Goal: Task Accomplishment & Management: Complete application form

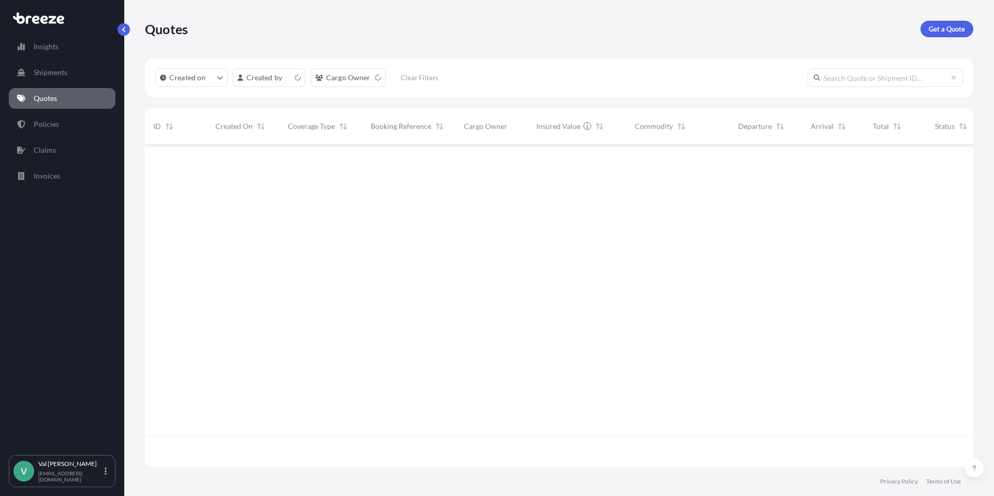
scroll to position [320, 820]
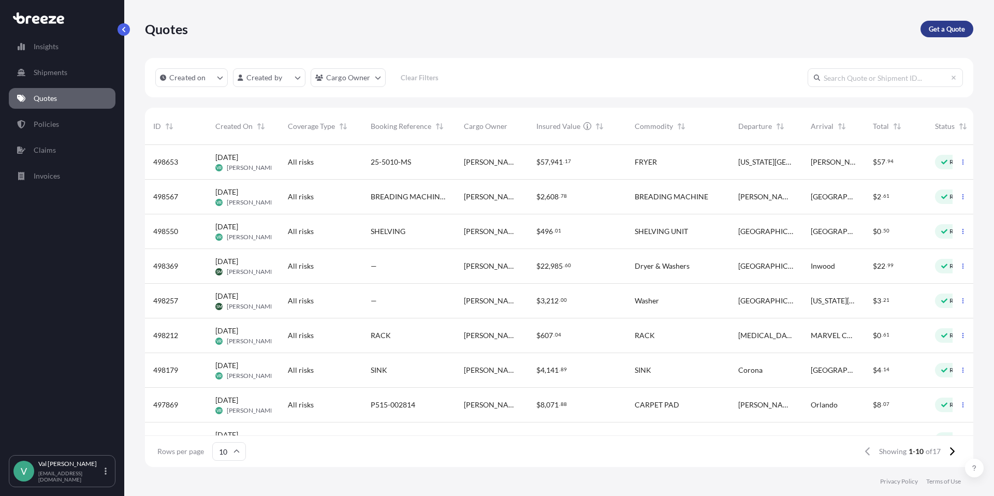
click at [954, 25] on p "Get a Quote" at bounding box center [947, 29] width 36 height 10
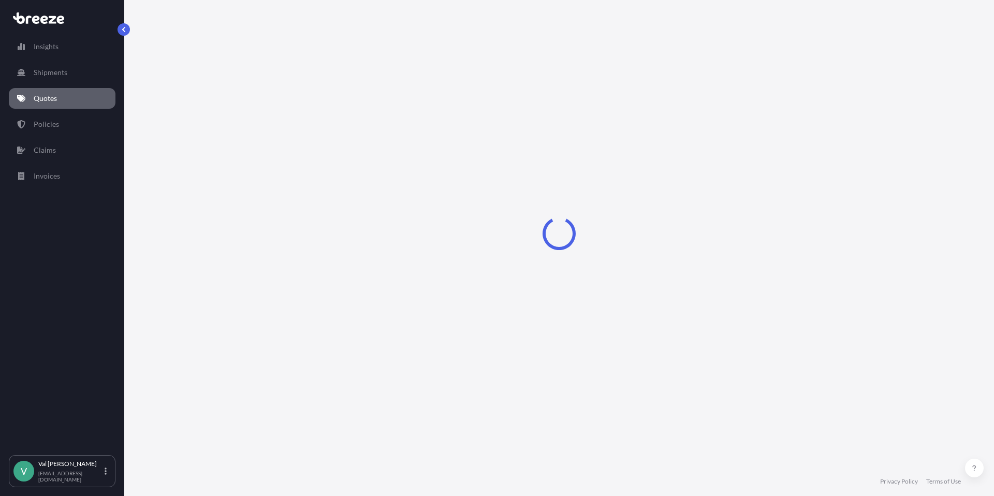
select select "Sea"
select select "1"
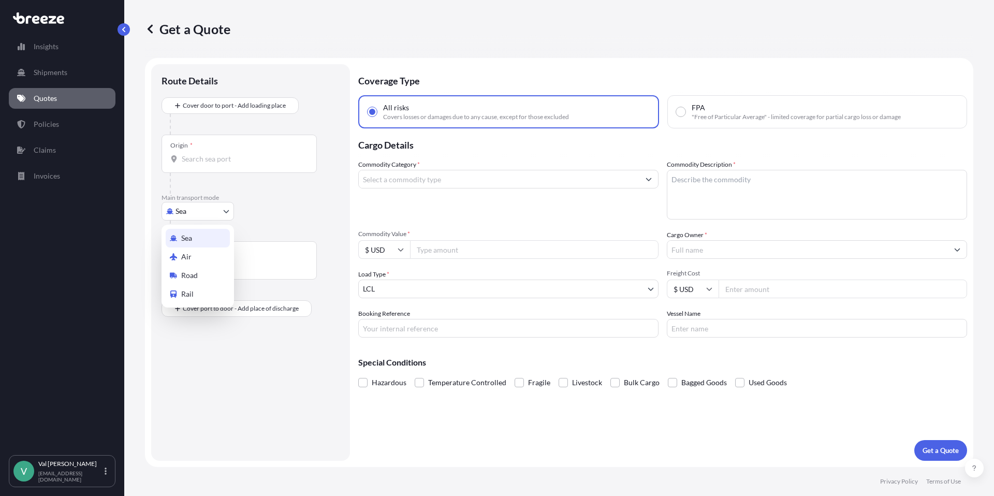
click at [209, 210] on body "Insights Shipments Quotes Policies Claims Invoices V [PERSON_NAME] [PERSON_NAME…" at bounding box center [497, 248] width 994 height 496
click at [201, 273] on div "Road" at bounding box center [198, 275] width 64 height 19
select select "Road"
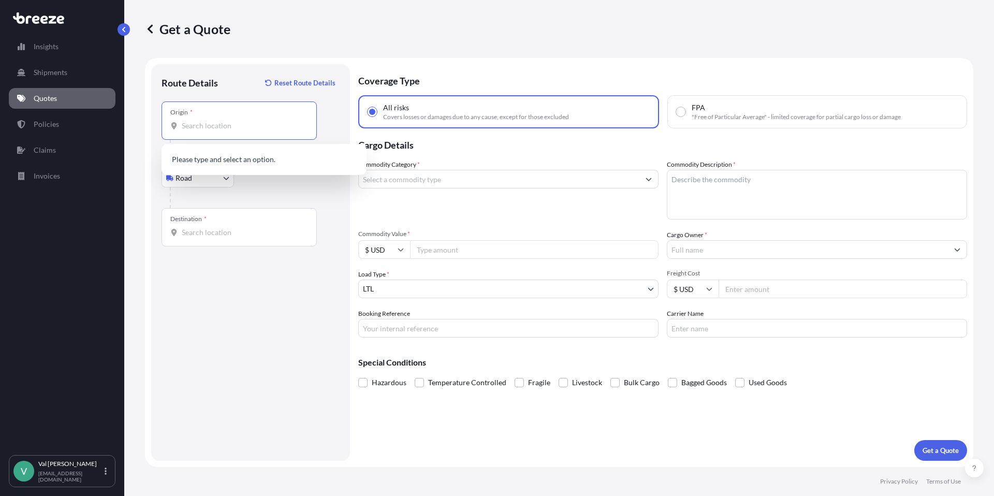
click at [231, 130] on input "Origin *" at bounding box center [243, 126] width 122 height 10
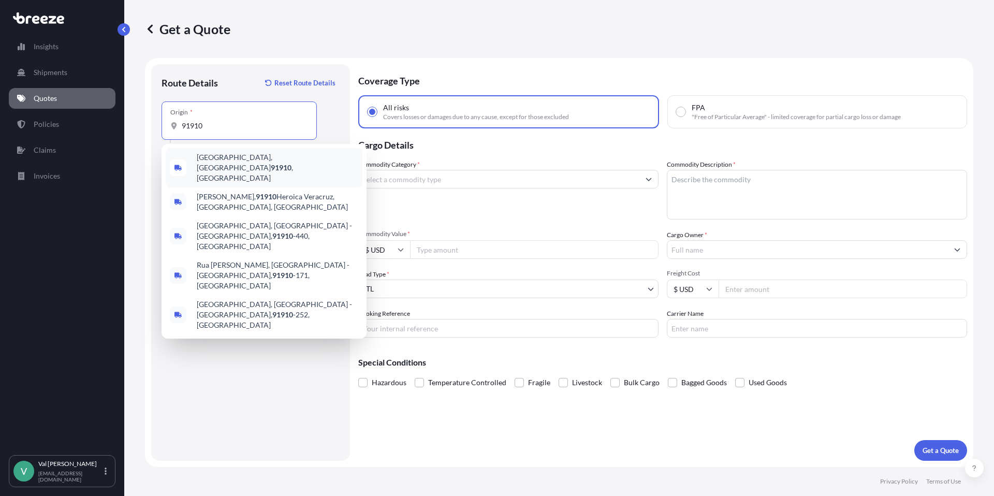
click at [242, 158] on span "Chula Vista, CA 91910 , USA" at bounding box center [277, 167] width 161 height 31
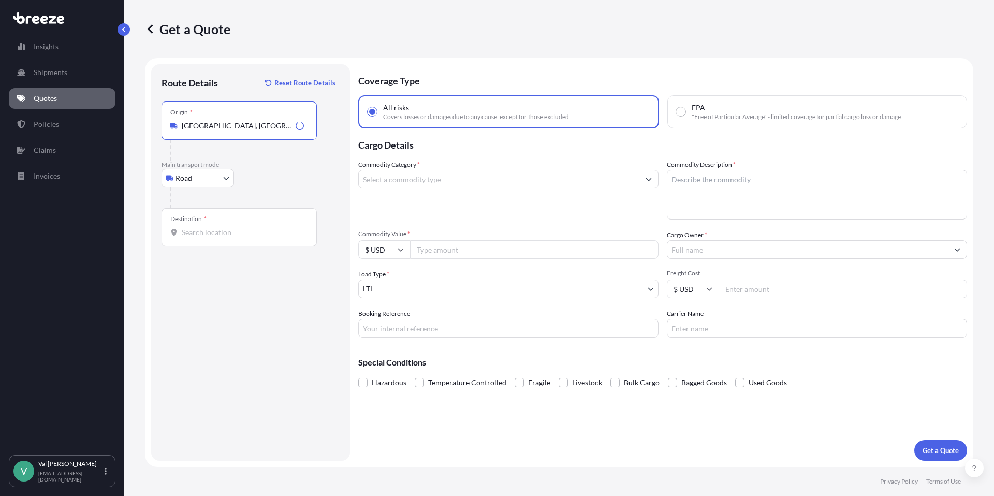
type input "Chula Vista, CA 91910, USA"
click at [219, 232] on input "Destination *" at bounding box center [243, 232] width 122 height 10
type input "Louisville, KY 40213, USA"
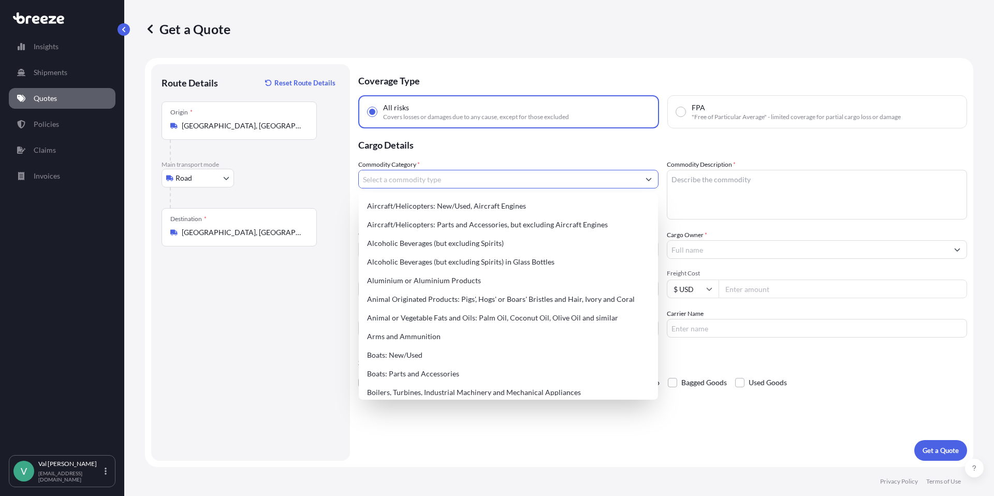
click at [432, 181] on input "Commodity Category *" at bounding box center [499, 179] width 281 height 19
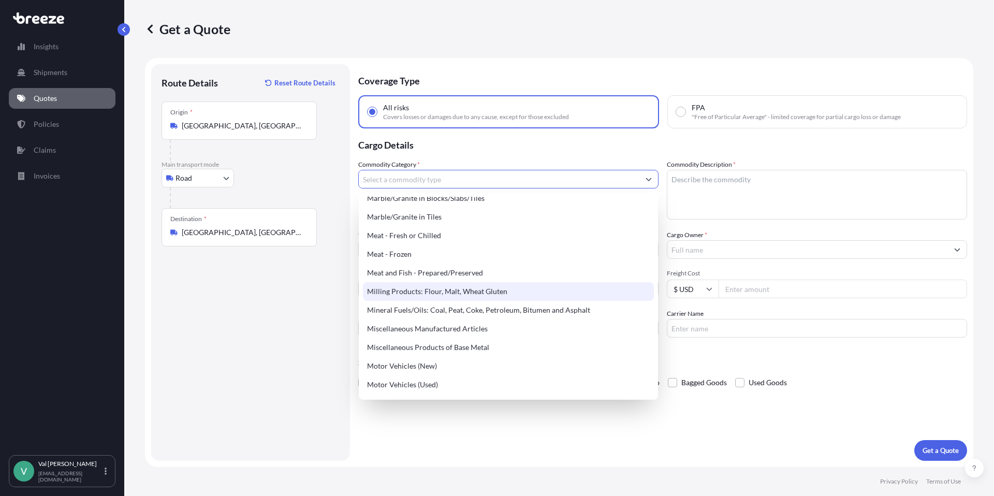
scroll to position [1371, 0]
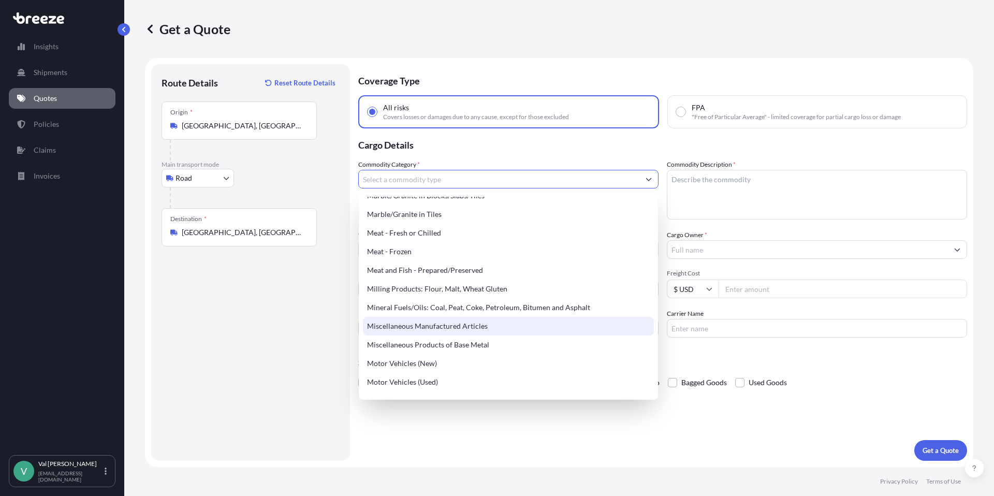
click at [462, 324] on div "Miscellaneous Manufactured Articles" at bounding box center [508, 326] width 291 height 19
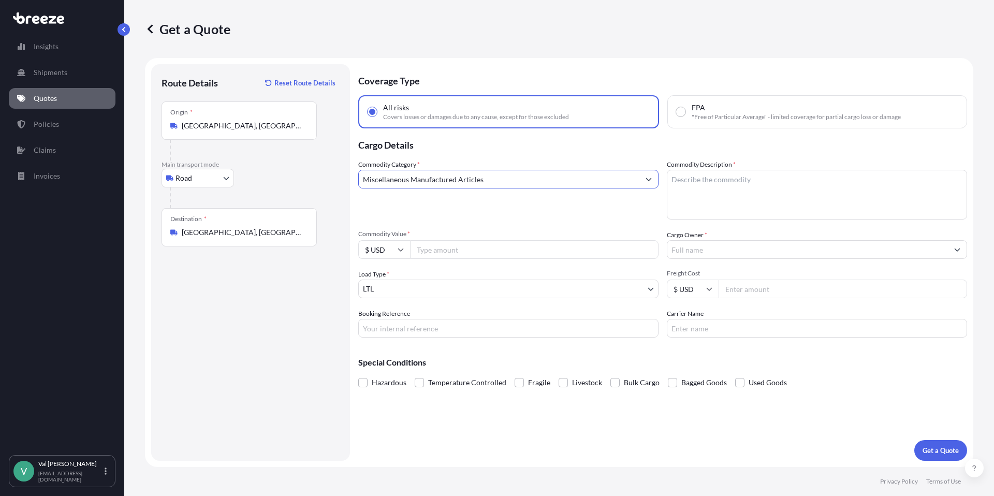
type input "Miscellaneous Manufactured Articles"
click at [451, 250] on input "Commodity Value *" at bounding box center [534, 249] width 248 height 19
type input "800"
click at [441, 331] on input "Booking Reference" at bounding box center [508, 328] width 300 height 19
type input "BEVERAGE DISPENSER RETURN FROM TRADE SHOW"
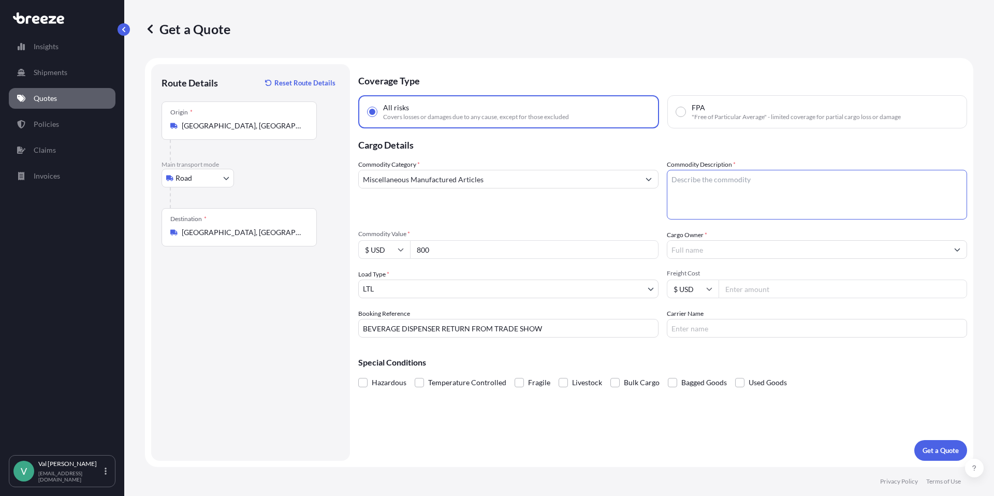
click at [724, 181] on textarea "Commodity Description *" at bounding box center [817, 195] width 300 height 50
type textarea "BEVERAGE DISPENSER"
click at [740, 253] on input "Cargo Owner *" at bounding box center [807, 249] width 281 height 19
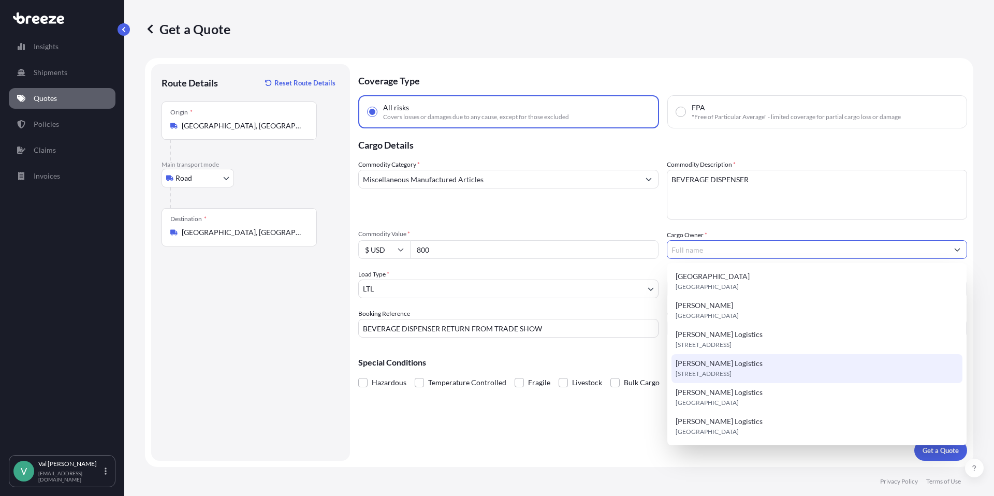
click at [715, 365] on span "[PERSON_NAME] Logistics" at bounding box center [718, 363] width 87 height 10
type input "[PERSON_NAME] Logistics"
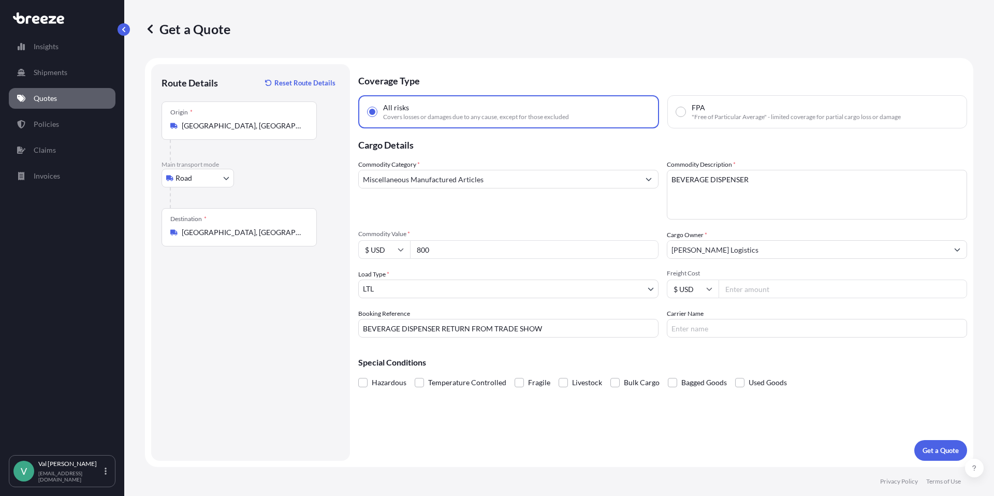
click at [750, 287] on input "Freight Cost" at bounding box center [842, 288] width 248 height 19
type input "586.74"
click at [737, 329] on input "Carrier Name" at bounding box center [817, 328] width 300 height 19
type input "ABF"
click at [946, 447] on p "Get a Quote" at bounding box center [940, 450] width 36 height 10
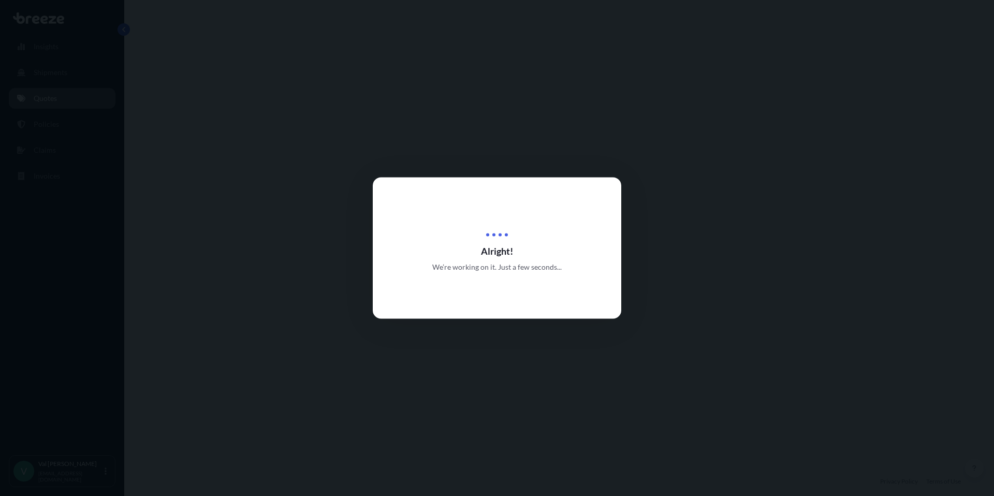
select select "Road"
select select "1"
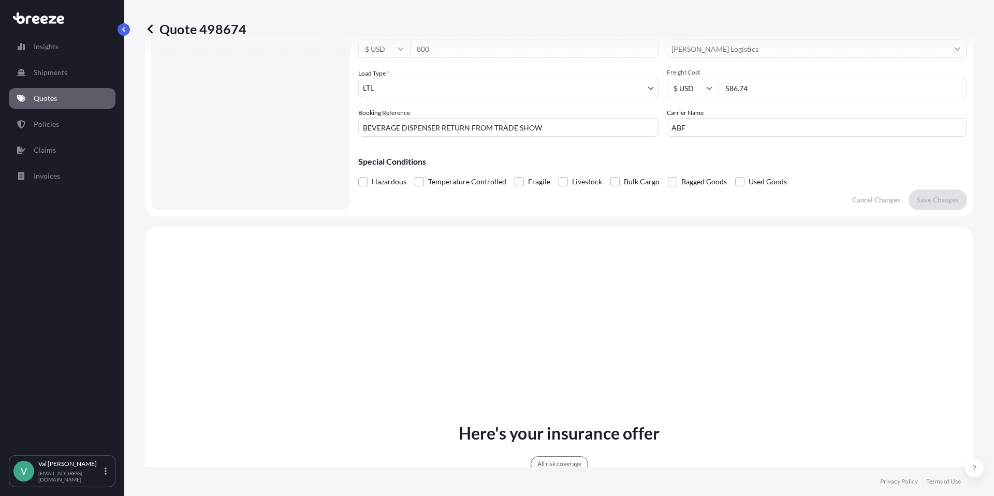
scroll to position [376, 0]
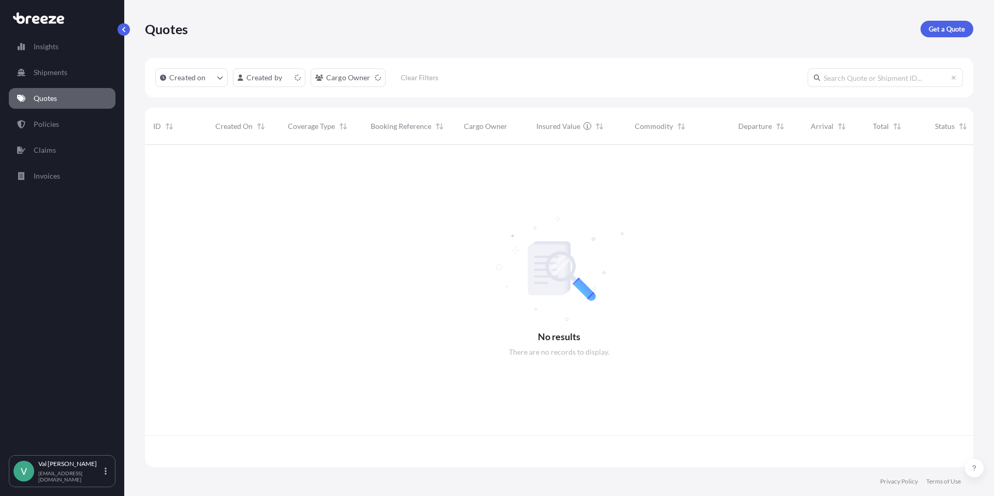
scroll to position [320, 820]
click at [939, 30] on p "Get a Quote" at bounding box center [947, 29] width 36 height 10
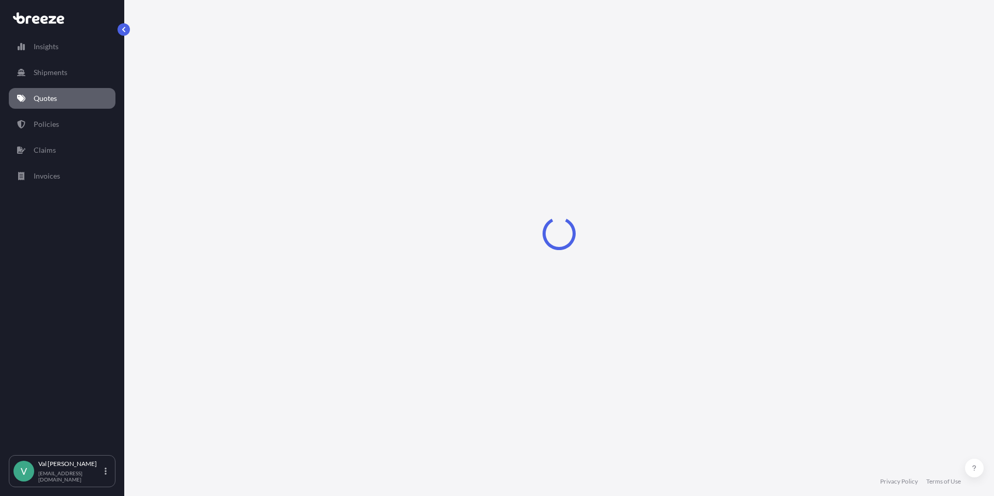
select select "Sea"
select select "1"
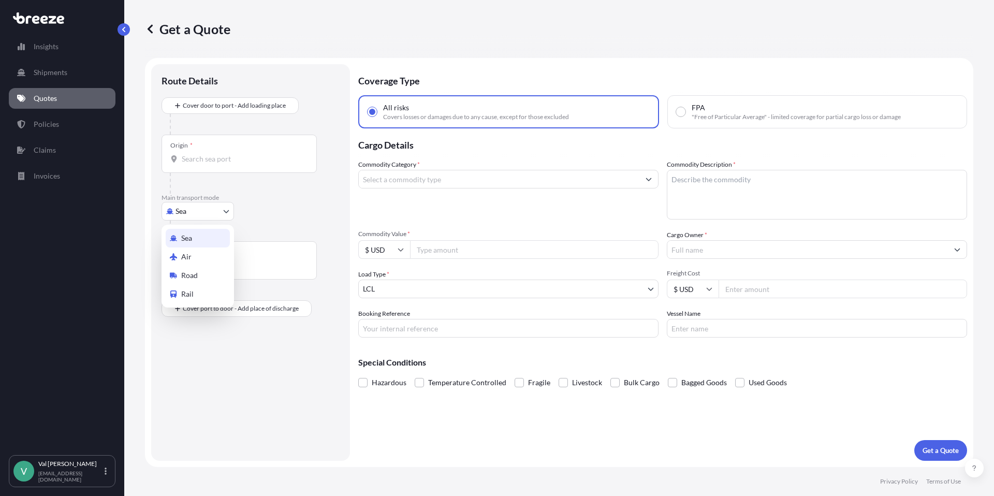
click at [207, 207] on body "Insights Shipments Quotes Policies Claims Invoices V [PERSON_NAME] [PERSON_NAME…" at bounding box center [497, 248] width 994 height 496
click at [206, 271] on div "Road" at bounding box center [198, 275] width 64 height 19
select select "Road"
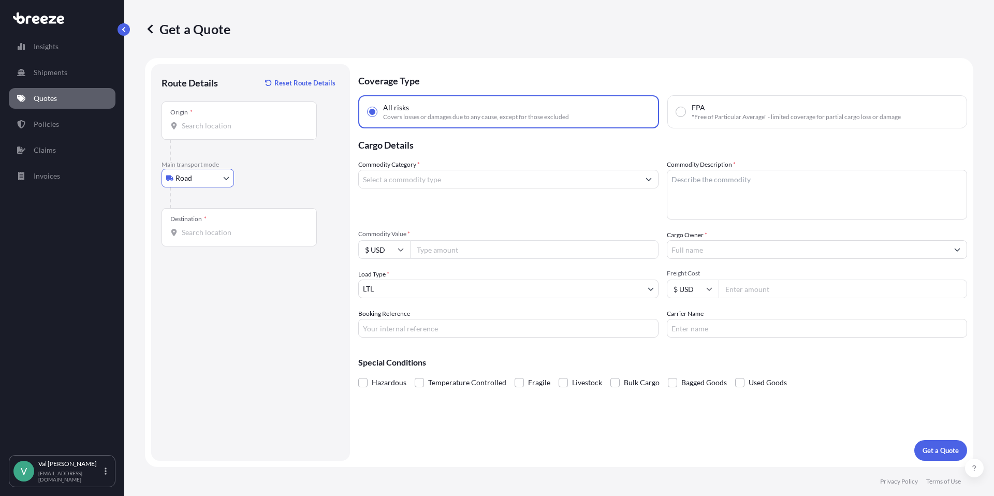
click at [227, 126] on input "Origin *" at bounding box center [243, 126] width 122 height 10
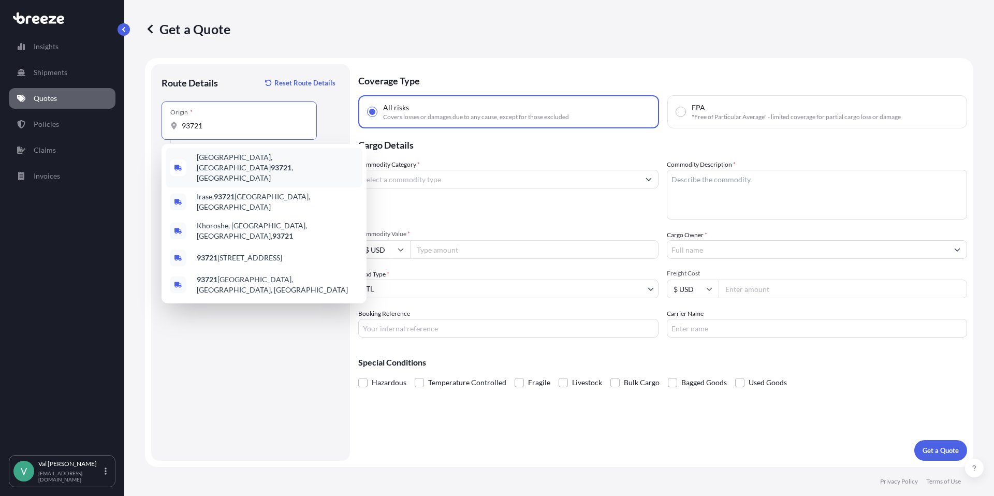
click at [231, 158] on span "[GEOGRAPHIC_DATA] , [GEOGRAPHIC_DATA]" at bounding box center [277, 167] width 161 height 31
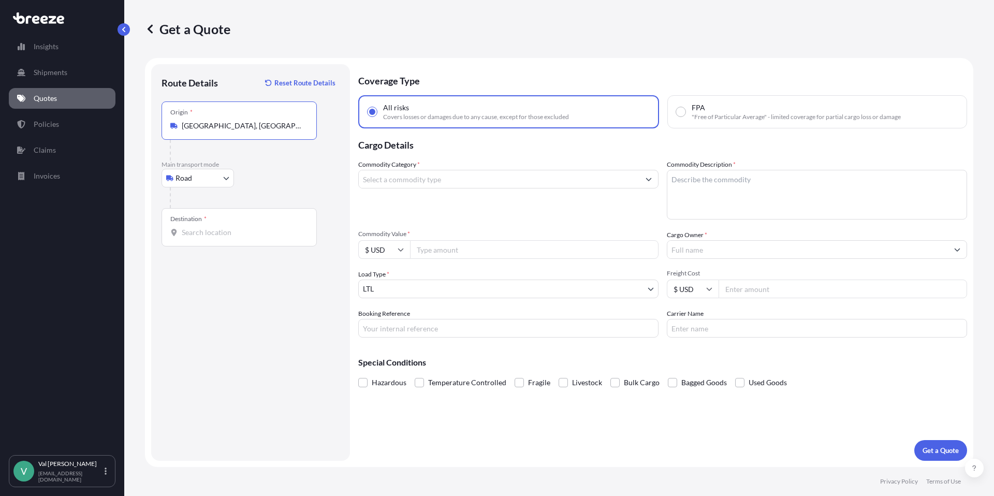
type input "[GEOGRAPHIC_DATA], [GEOGRAPHIC_DATA]"
click at [211, 231] on input "Destination *" at bounding box center [243, 232] width 122 height 10
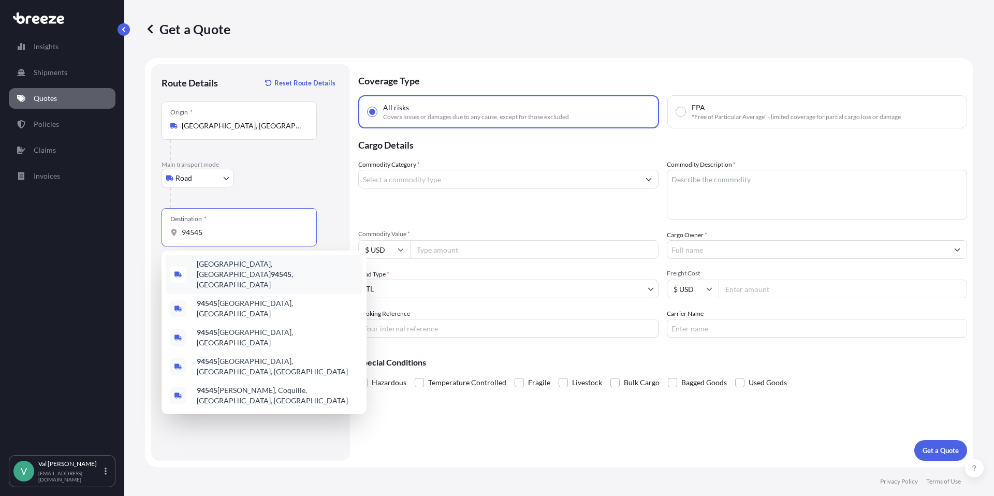
click at [220, 267] on span "[GEOGRAPHIC_DATA] , [GEOGRAPHIC_DATA]" at bounding box center [277, 274] width 161 height 31
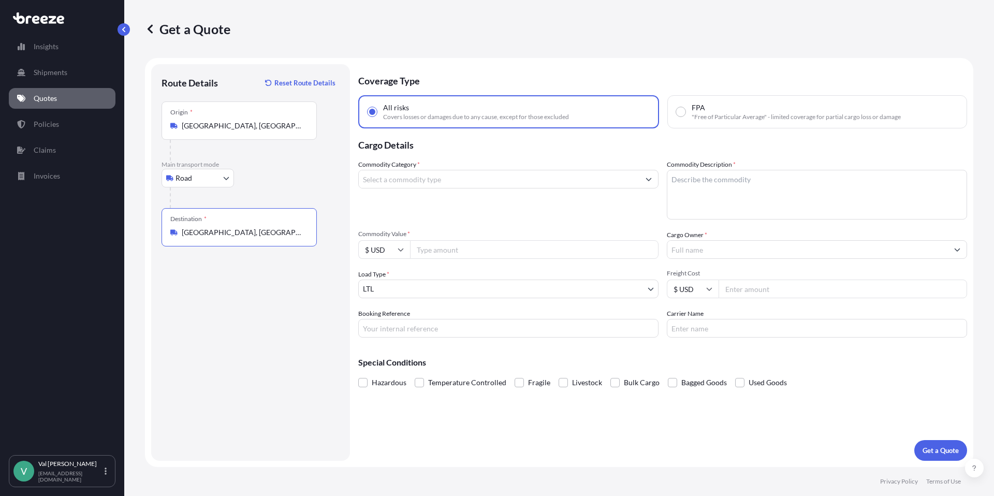
type input "[GEOGRAPHIC_DATA], [GEOGRAPHIC_DATA]"
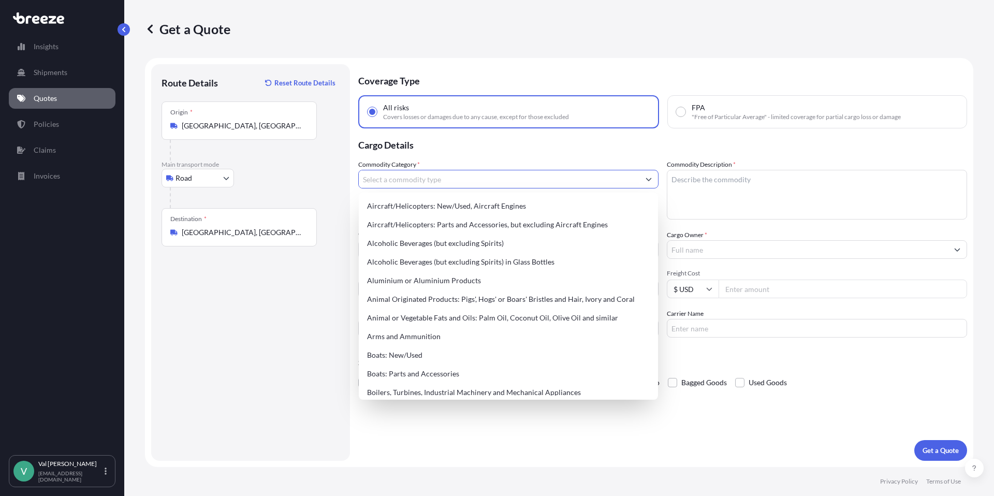
click at [409, 182] on input "Commodity Category *" at bounding box center [499, 179] width 281 height 19
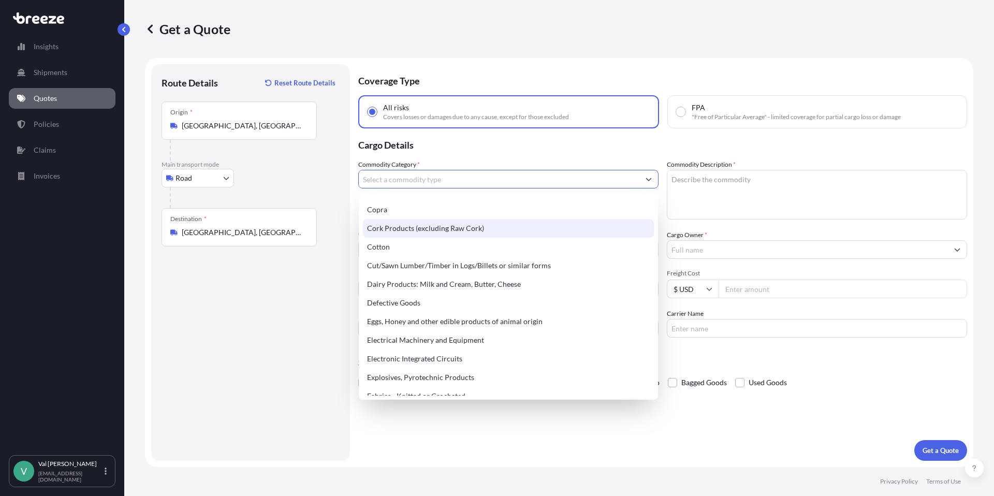
scroll to position [500, 0]
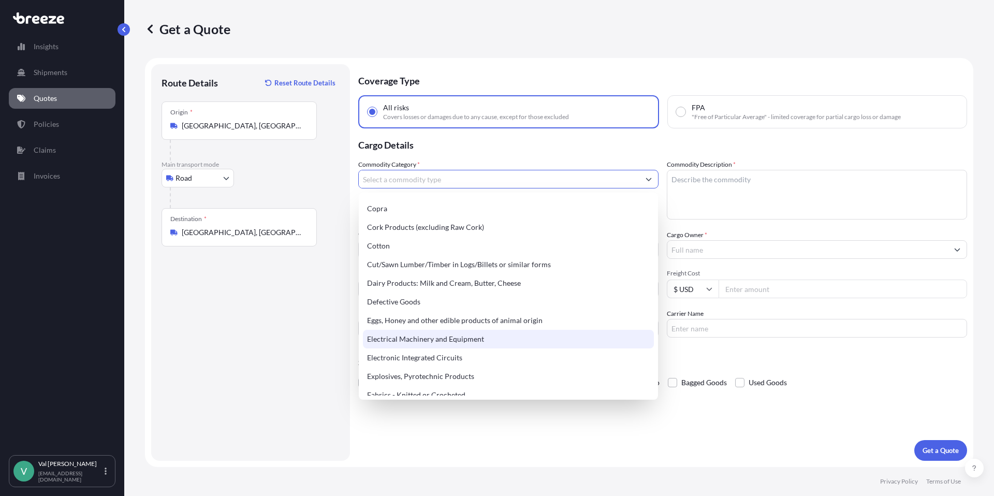
click at [450, 335] on div "Electrical Machinery and Equipment" at bounding box center [508, 339] width 291 height 19
type input "Electrical Machinery and Equipment"
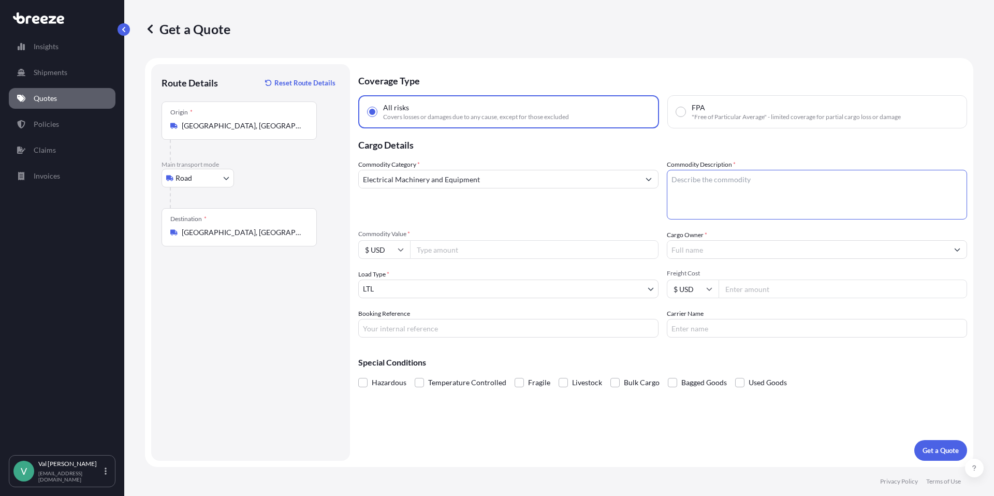
click at [679, 187] on textarea "Commodity Description *" at bounding box center [817, 195] width 300 height 50
type textarea "REFRIGERATOR"
click at [441, 252] on input "Commodity Value *" at bounding box center [534, 249] width 248 height 19
type input "1415.50"
click at [437, 328] on input "Booking Reference" at bounding box center [508, 328] width 300 height 19
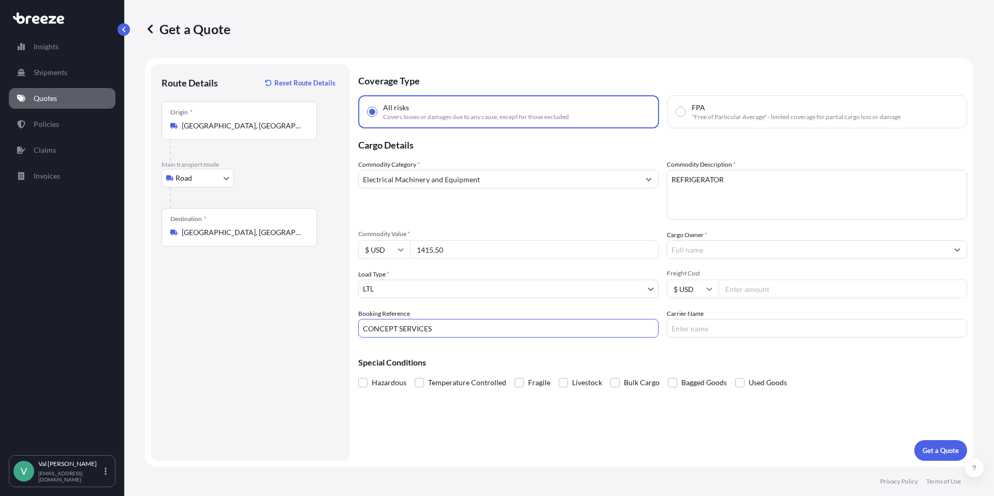
type input "CONCEPT SERVICES"
click at [711, 247] on input "Cargo Owner *" at bounding box center [807, 249] width 281 height 19
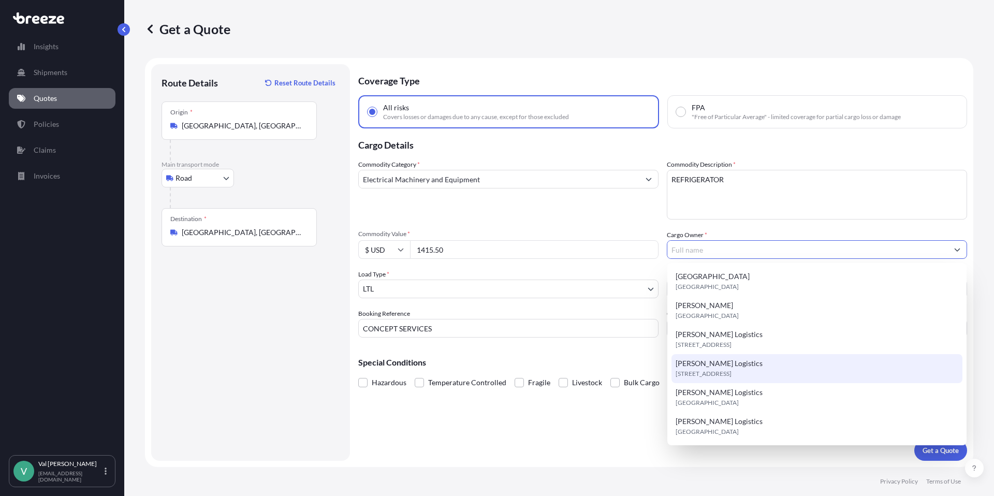
click at [714, 367] on span "[PERSON_NAME] Logistics" at bounding box center [718, 363] width 87 height 10
type input "[PERSON_NAME] Logistics"
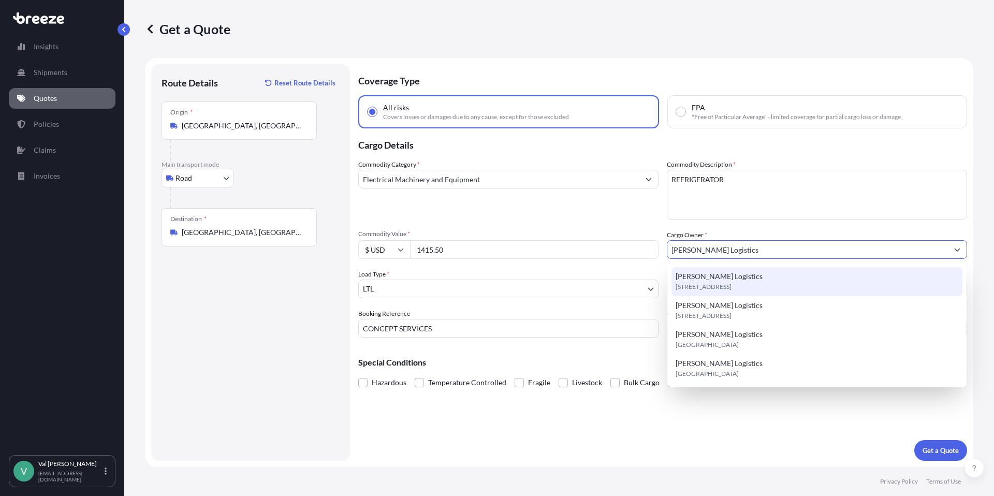
click at [746, 200] on textarea "REFRIGERATOR" at bounding box center [817, 195] width 300 height 50
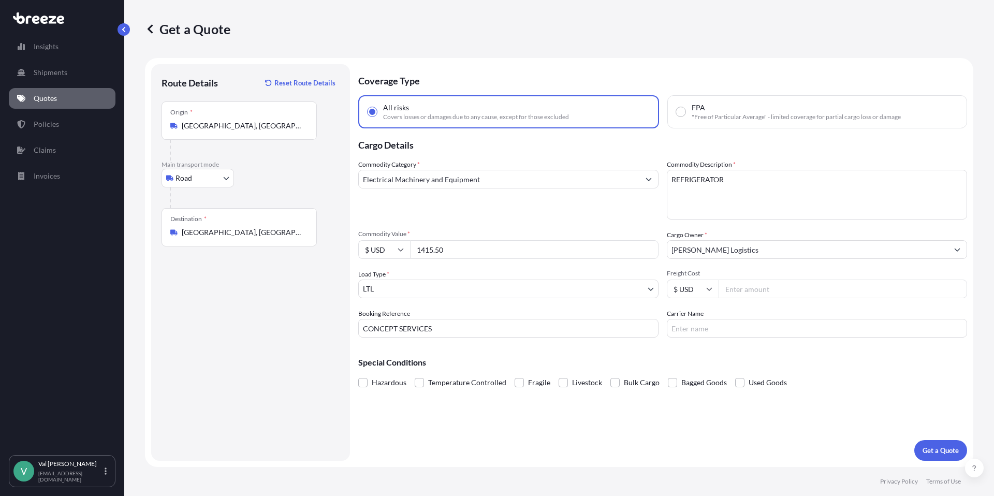
click at [737, 289] on input "Freight Cost" at bounding box center [842, 288] width 248 height 19
type input "122.18"
click at [761, 334] on input "Carrier Name" at bounding box center [817, 328] width 300 height 19
type input "XPO LOGISTICS"
click at [939, 447] on p "Get a Quote" at bounding box center [940, 450] width 36 height 10
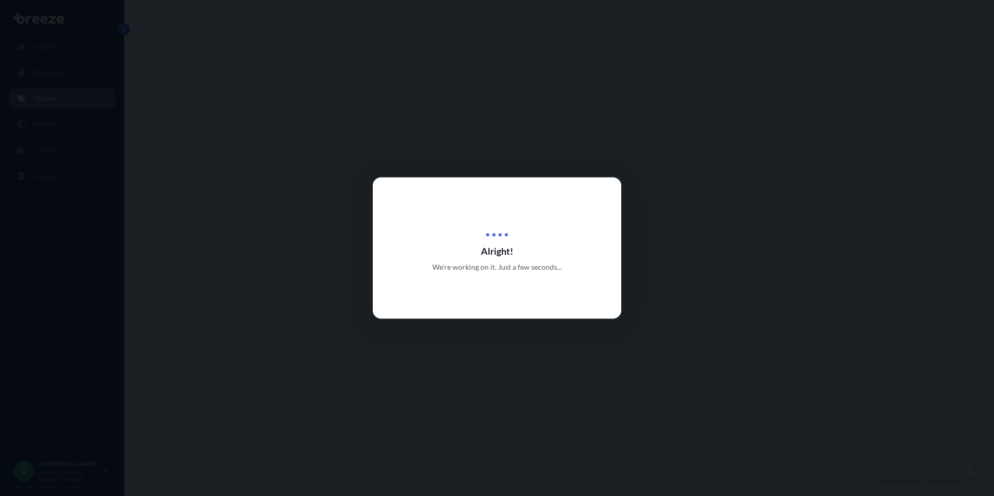
select select "Road"
select select "1"
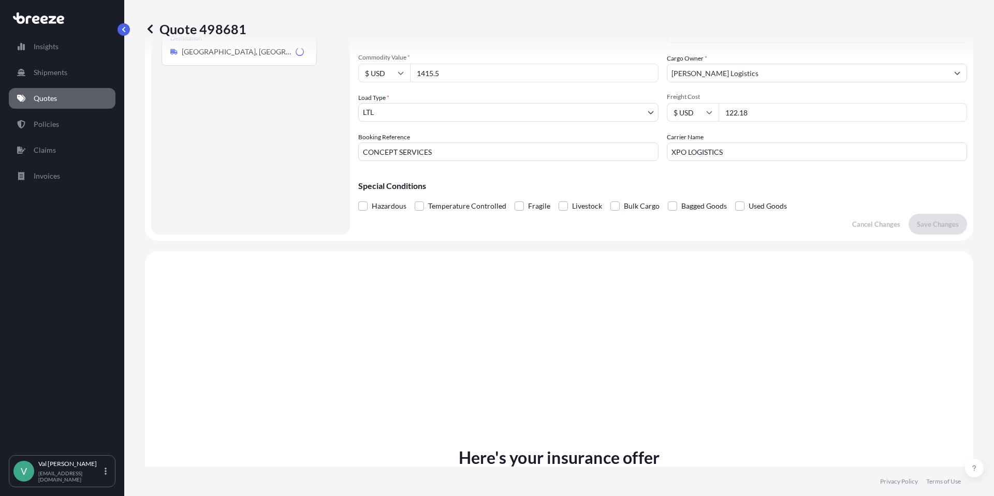
scroll to position [376, 0]
